Goal: Information Seeking & Learning: Learn about a topic

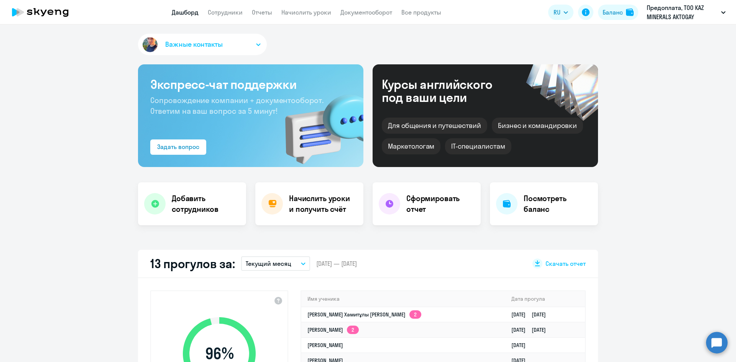
scroll to position [153, 0]
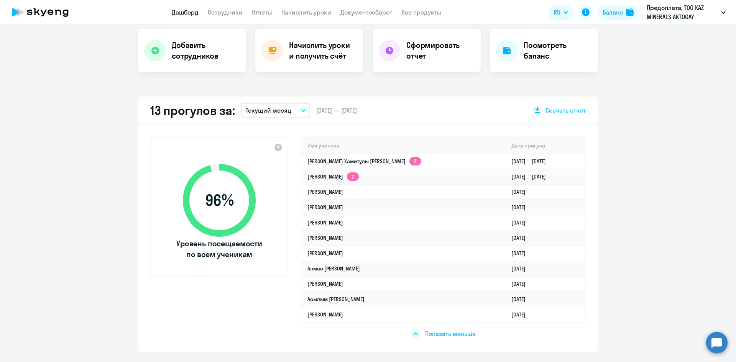
select select "30"
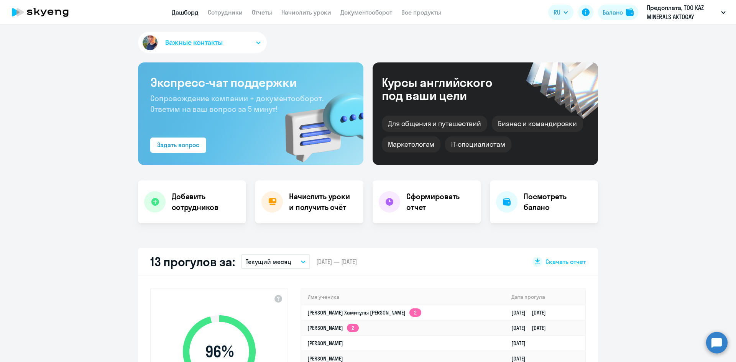
scroll to position [0, 0]
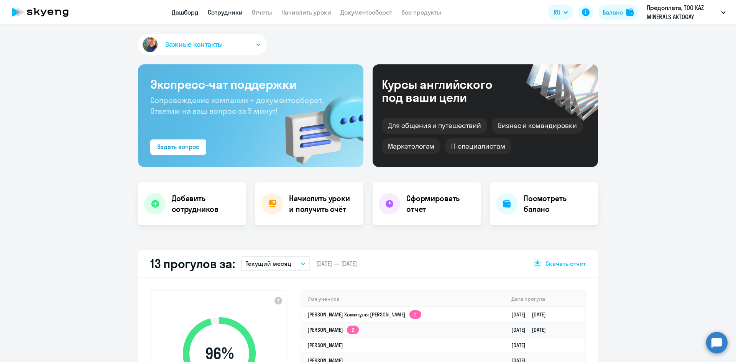
click at [231, 11] on link "Сотрудники" at bounding box center [225, 12] width 35 height 8
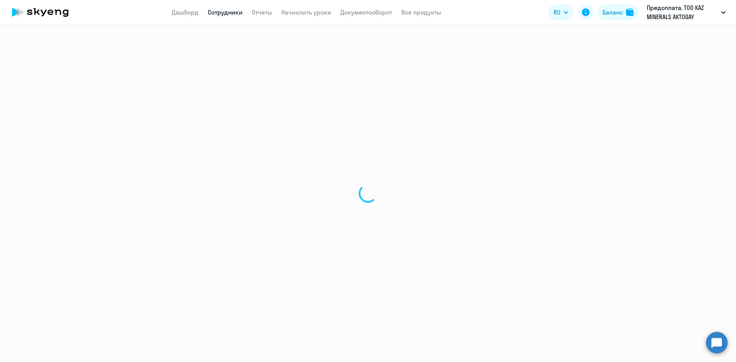
select select "30"
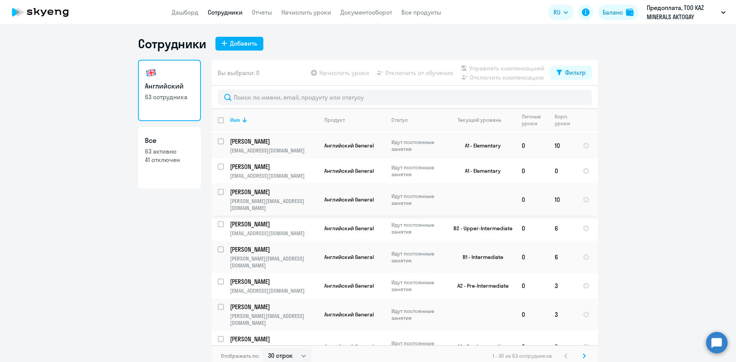
scroll to position [153, 0]
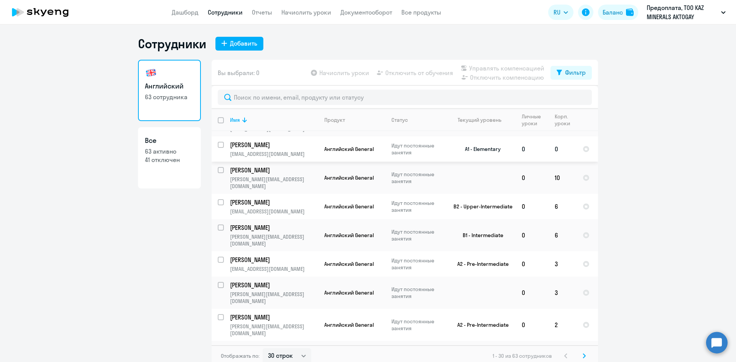
click at [254, 141] on p "[PERSON_NAME]" at bounding box center [273, 145] width 87 height 8
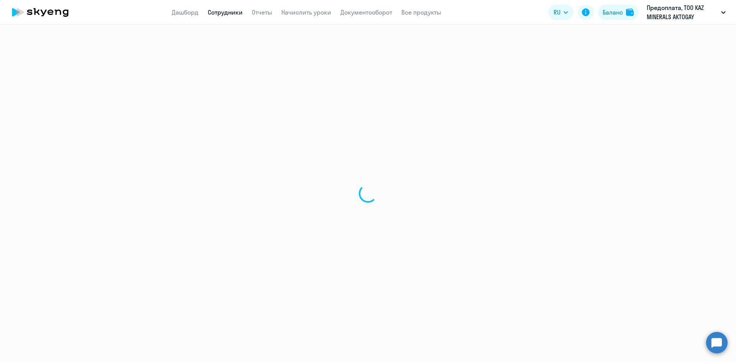
select select "english"
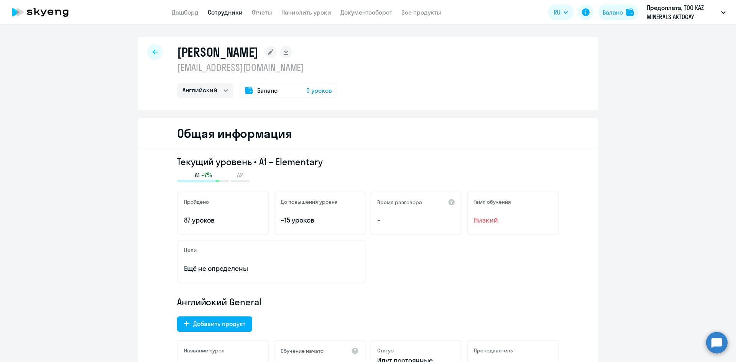
click at [153, 50] on icon at bounding box center [154, 51] width 5 height 5
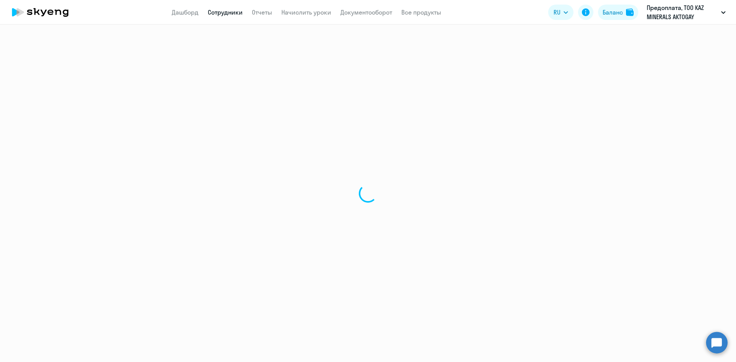
select select "30"
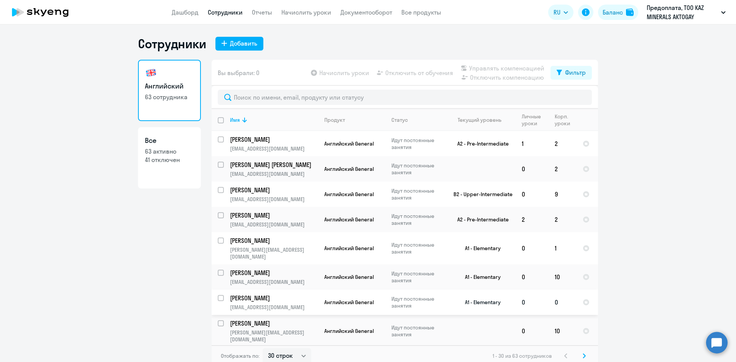
click at [243, 294] on p "[PERSON_NAME]" at bounding box center [273, 298] width 87 height 8
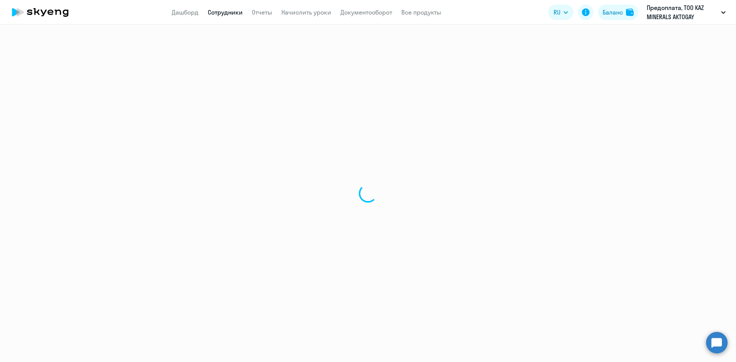
select select "english"
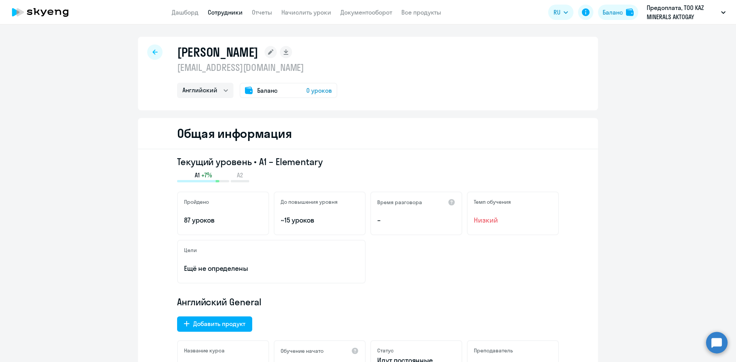
drag, startPoint x: 176, startPoint y: 54, endPoint x: 314, endPoint y: 53, distance: 137.5
click at [258, 53] on h1 "[PERSON_NAME]" at bounding box center [217, 51] width 81 height 15
click at [259, 11] on link "Отчеты" at bounding box center [262, 12] width 20 height 8
